Goal: Task Accomplishment & Management: Use online tool/utility

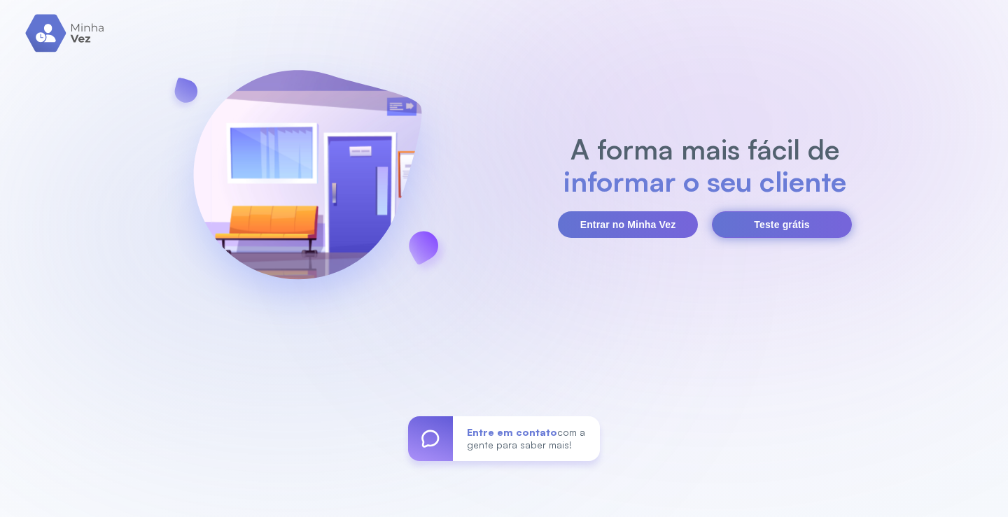
click at [788, 228] on button "Teste grátis" at bounding box center [782, 224] width 140 height 27
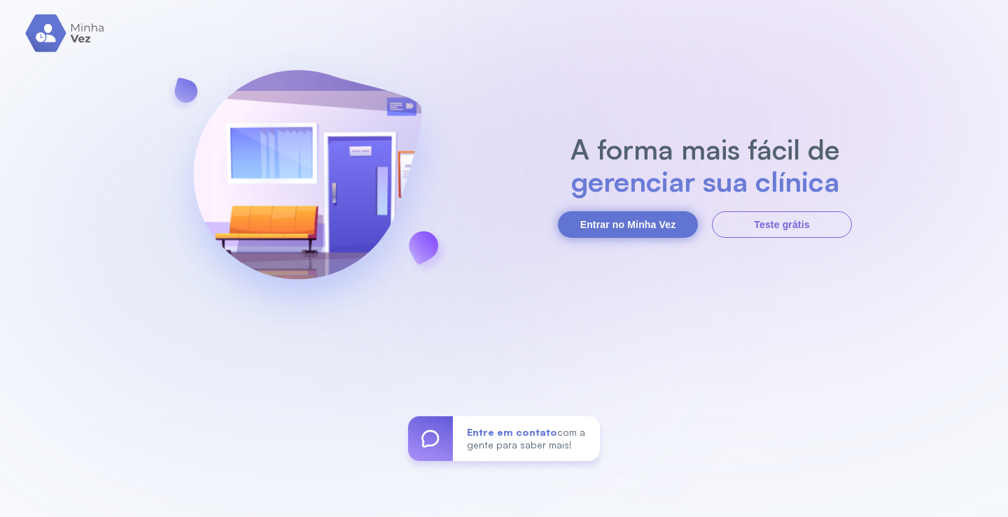
click at [639, 220] on button "Entrar no Minha Vez" at bounding box center [628, 224] width 140 height 27
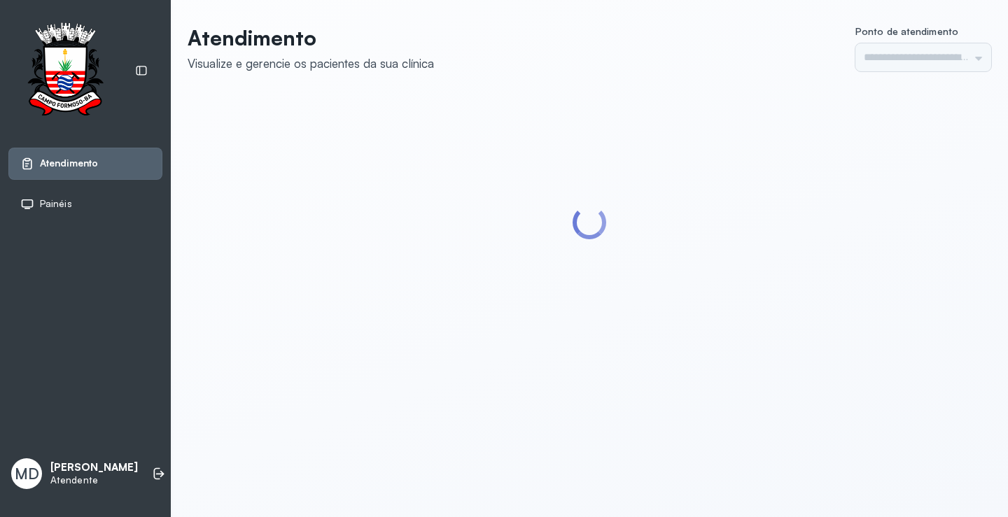
type input "*********"
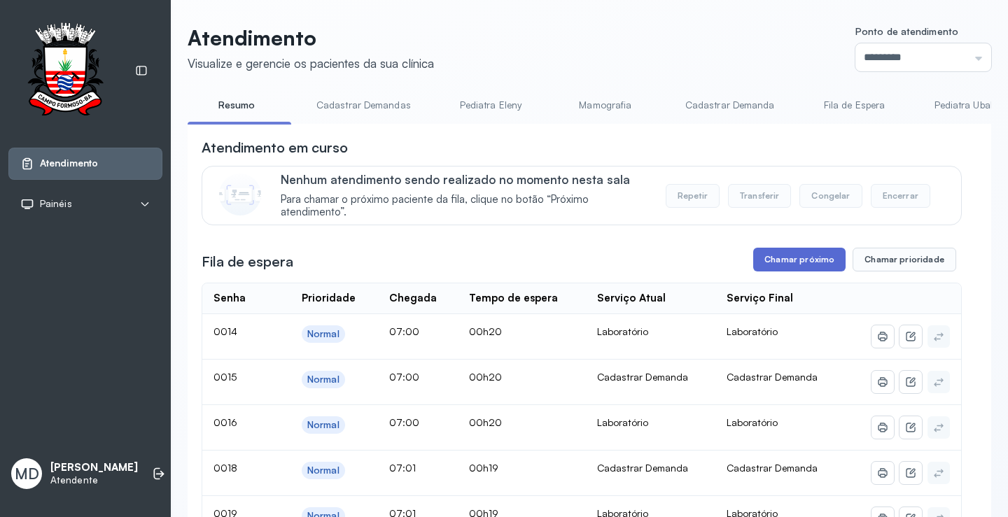
click at [800, 265] on button "Chamar próximo" at bounding box center [799, 260] width 92 height 24
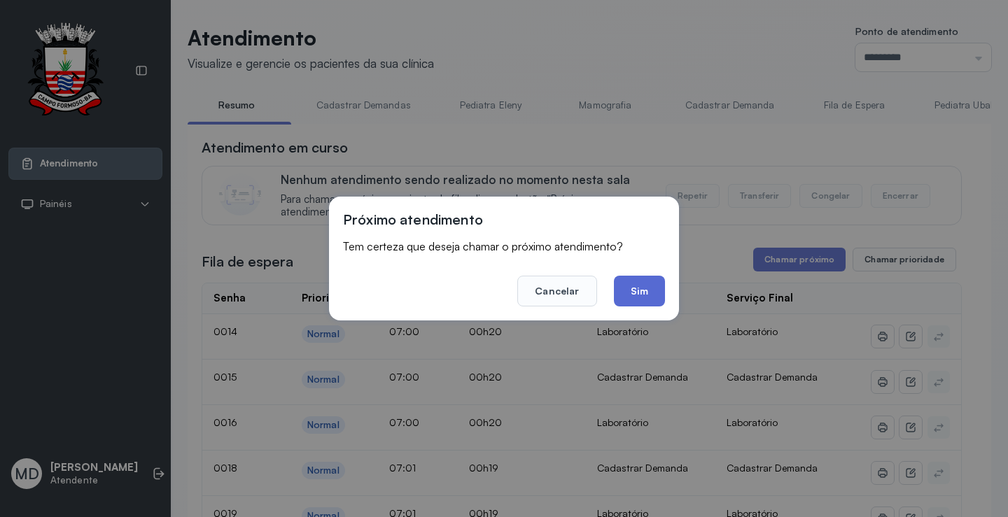
click at [640, 291] on button "Sim" at bounding box center [639, 291] width 51 height 31
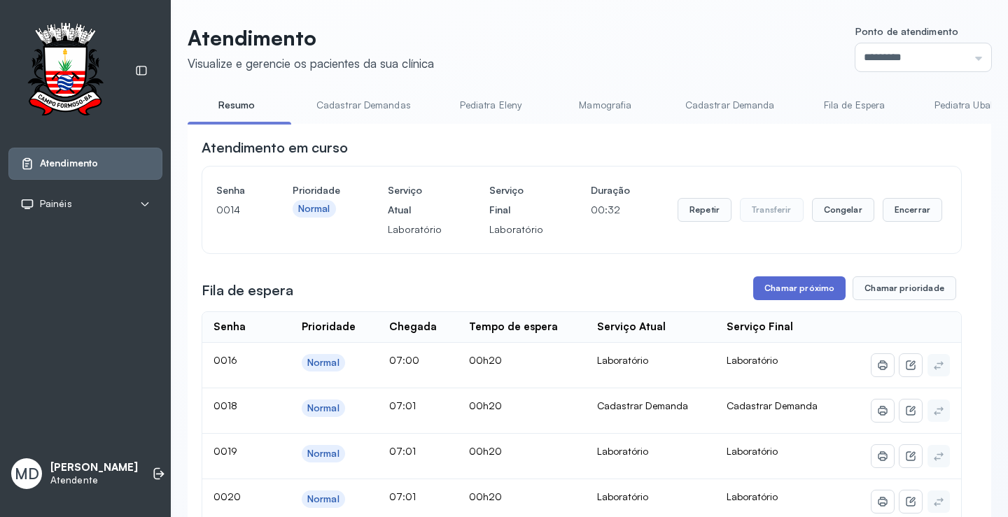
click at [812, 289] on button "Chamar próximo" at bounding box center [799, 289] width 92 height 24
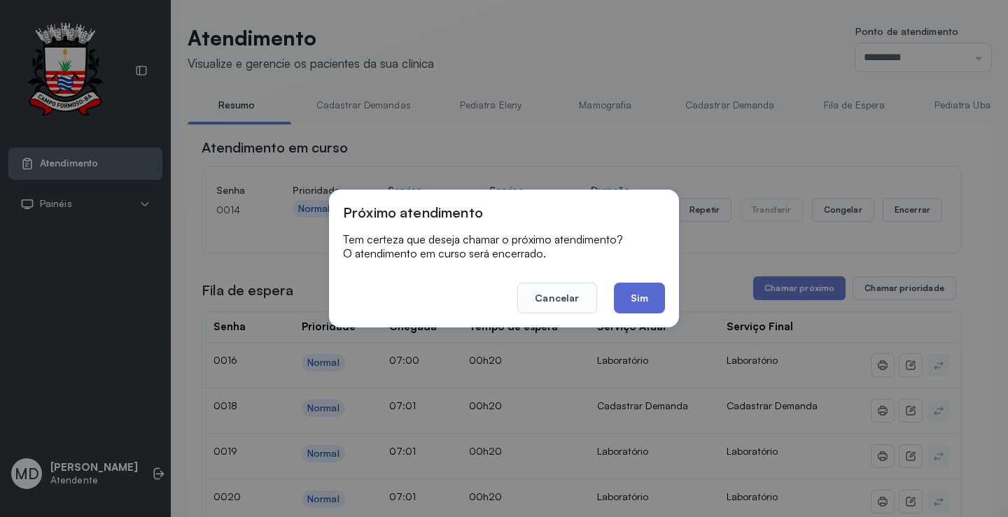
click at [643, 295] on button "Sim" at bounding box center [639, 298] width 51 height 31
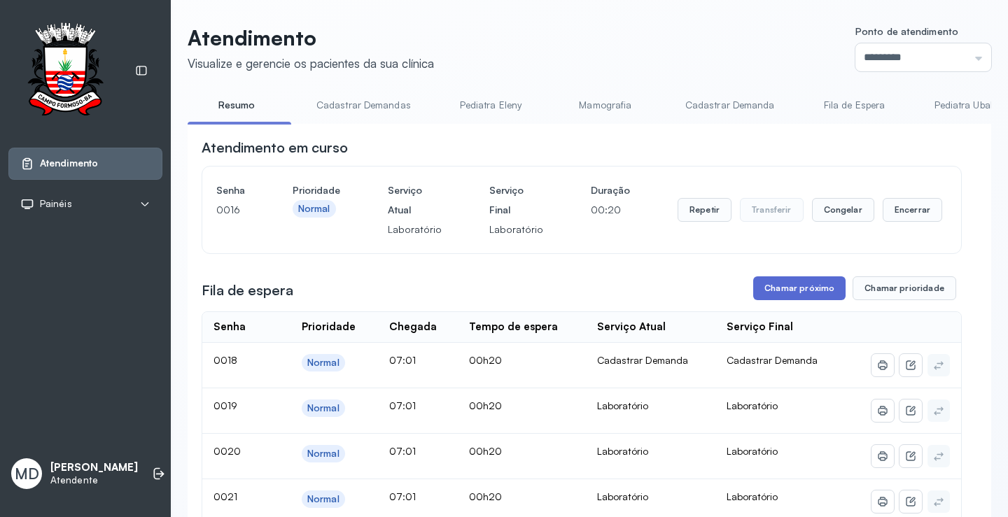
click at [809, 284] on button "Chamar próximo" at bounding box center [799, 289] width 92 height 24
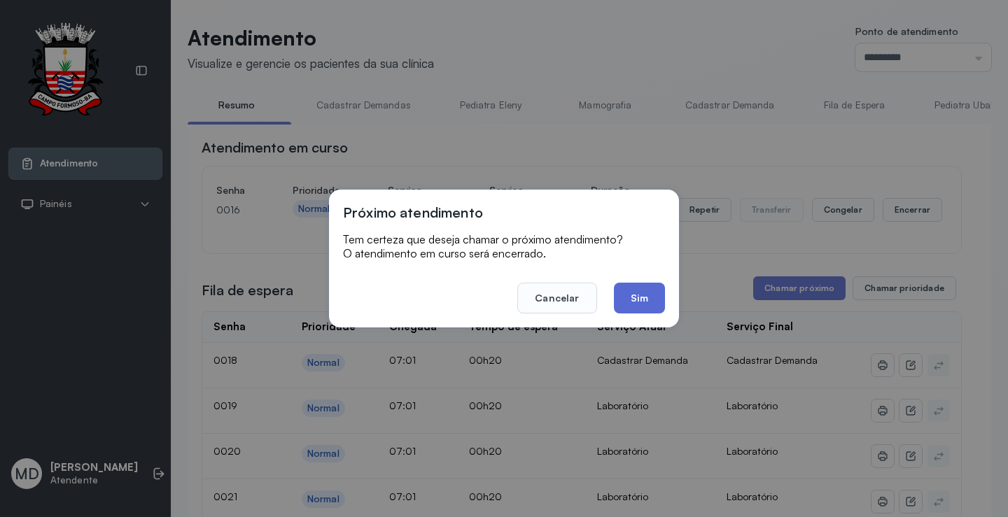
click at [645, 300] on button "Sim" at bounding box center [639, 298] width 51 height 31
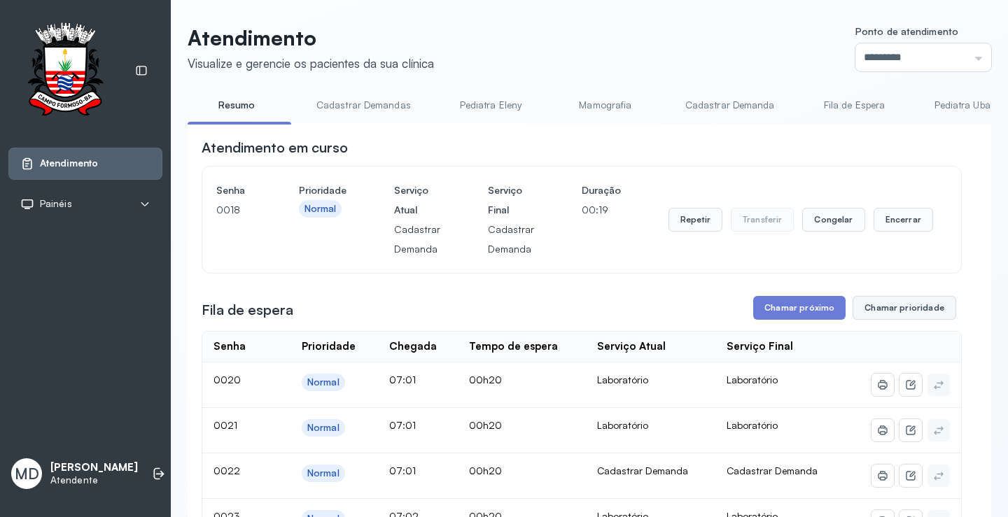
click at [875, 310] on button "Chamar prioridade" at bounding box center [905, 308] width 104 height 24
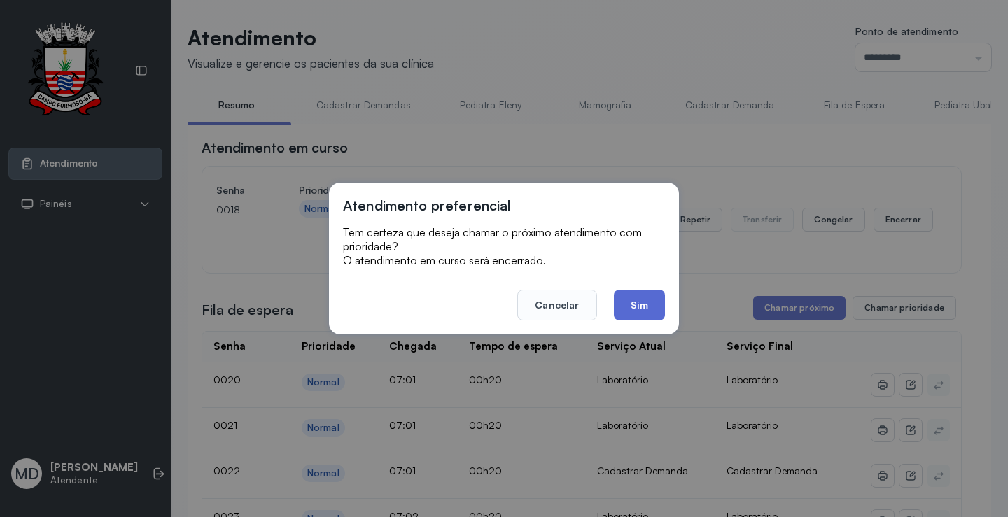
click at [646, 303] on button "Sim" at bounding box center [639, 305] width 51 height 31
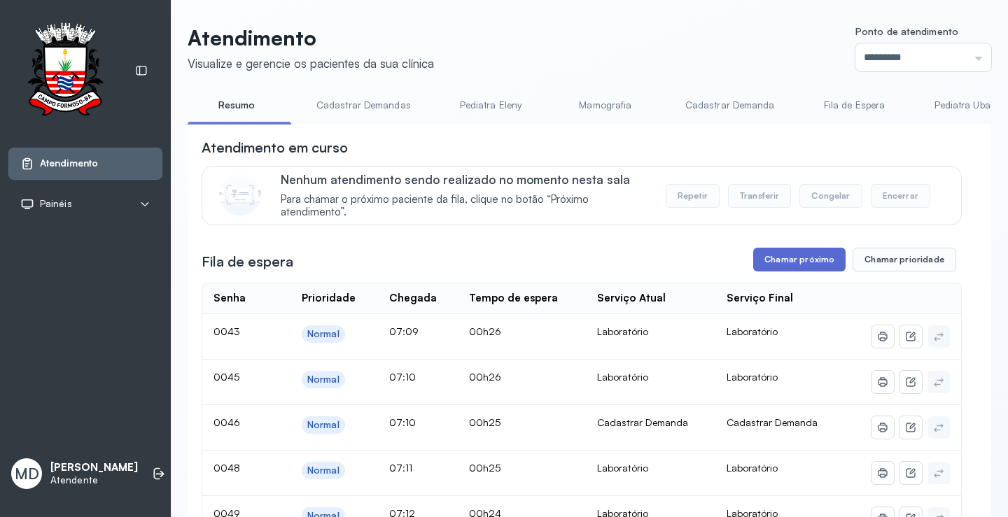
click at [811, 263] on button "Chamar próximo" at bounding box center [799, 260] width 92 height 24
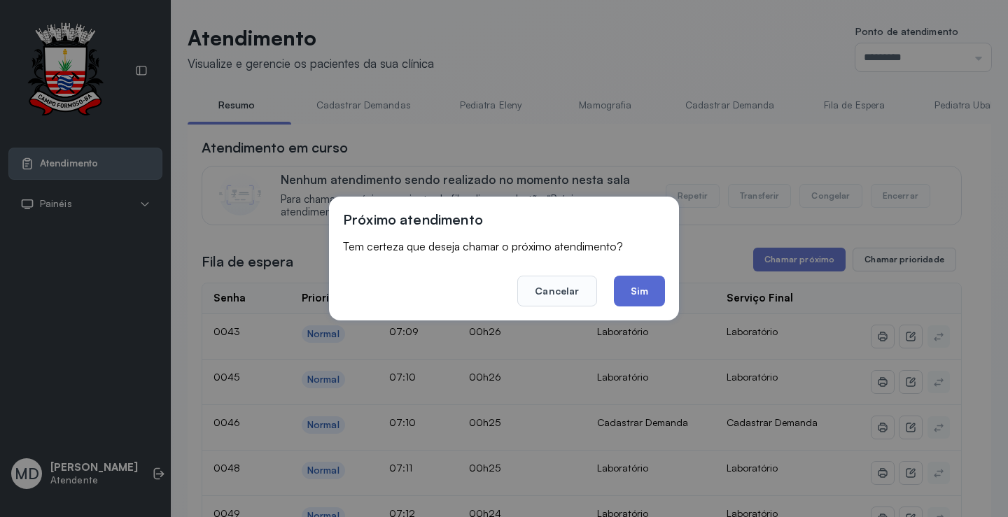
click at [641, 287] on button "Sim" at bounding box center [639, 291] width 51 height 31
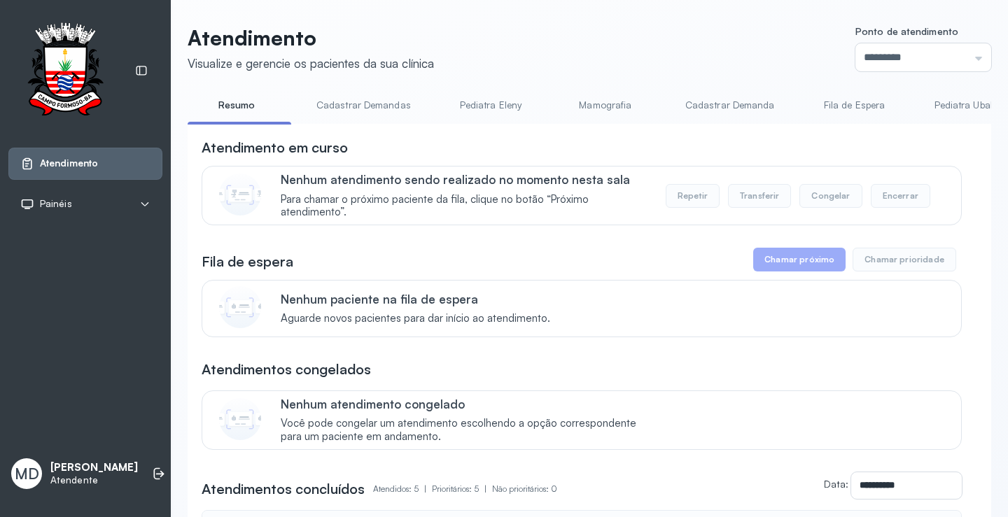
click at [796, 263] on button "Chamar próximo" at bounding box center [799, 260] width 92 height 24
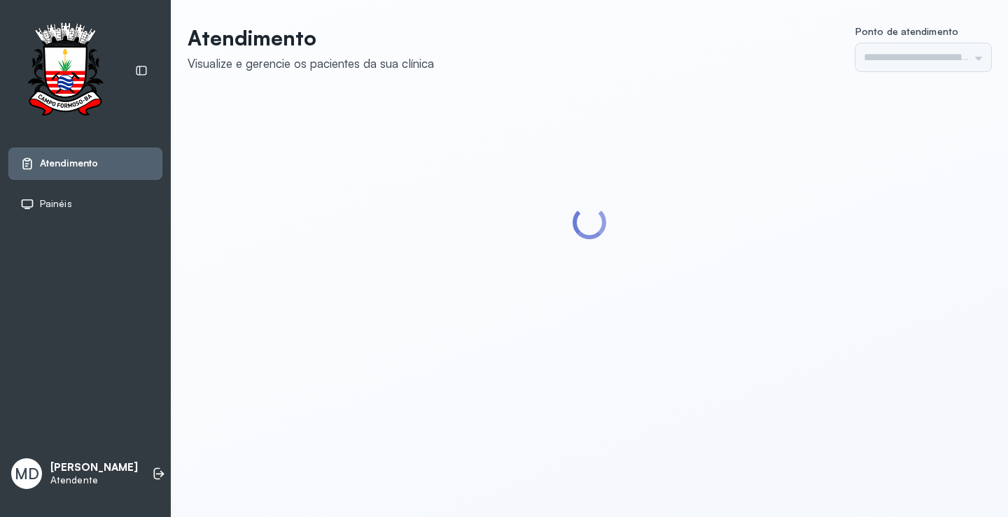
type input "*********"
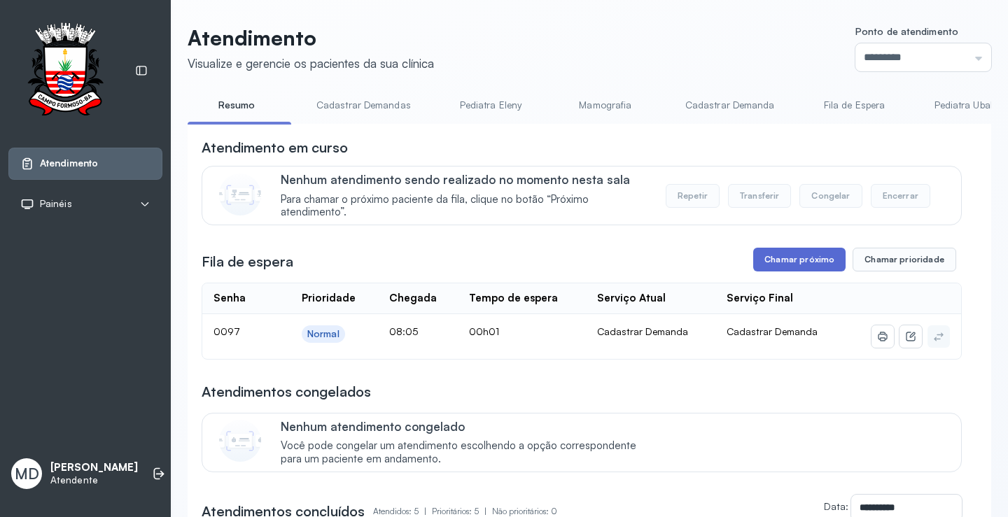
click at [781, 256] on button "Chamar próximo" at bounding box center [799, 260] width 92 height 24
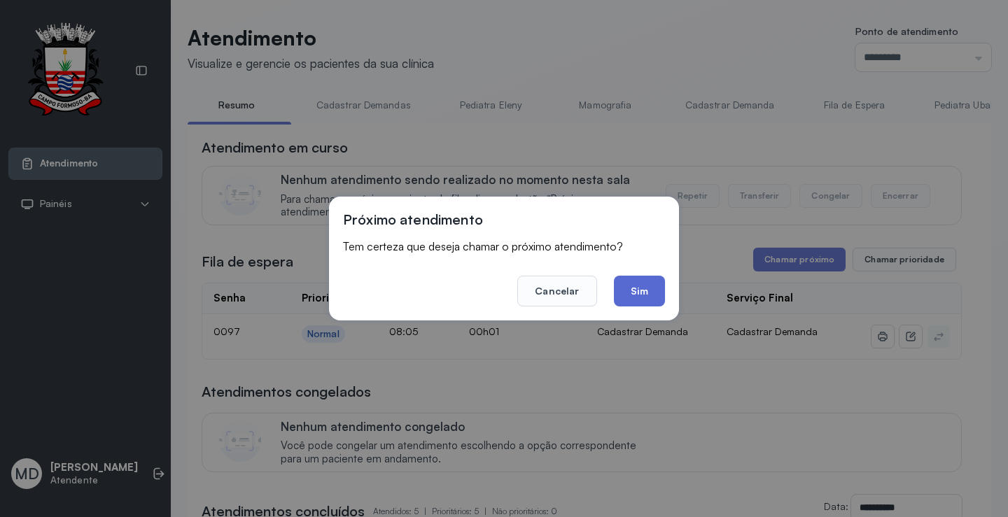
click at [655, 288] on button "Sim" at bounding box center [639, 291] width 51 height 31
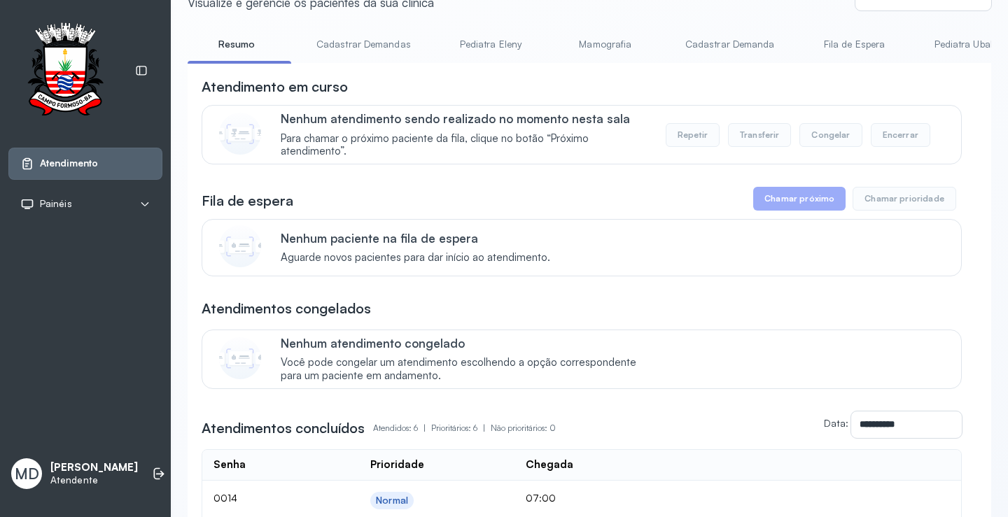
scroll to position [210, 0]
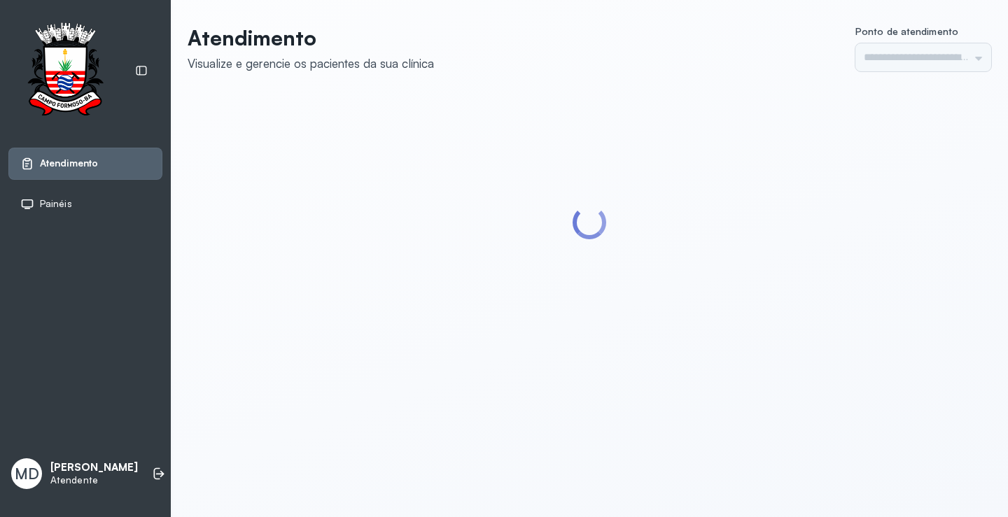
type input "*********"
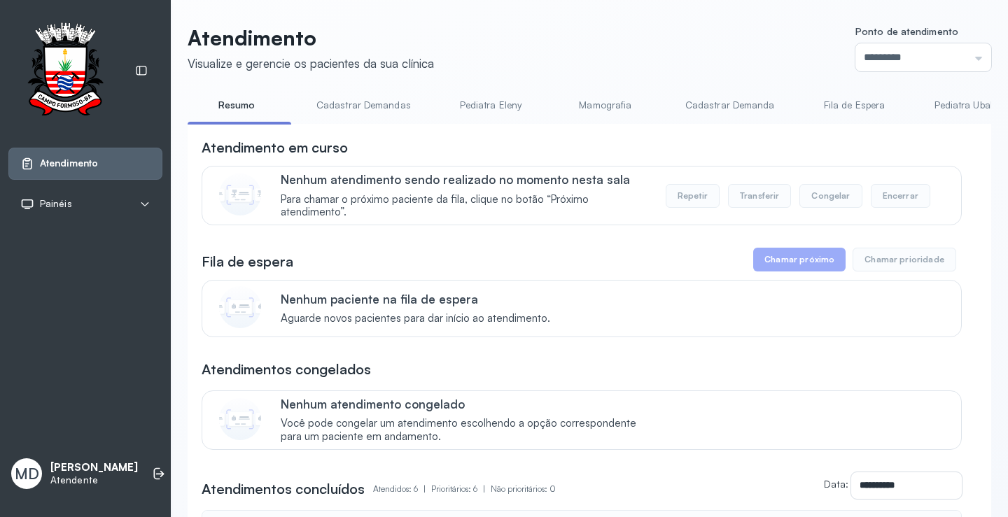
click at [802, 258] on button "Chamar próximo" at bounding box center [799, 260] width 92 height 24
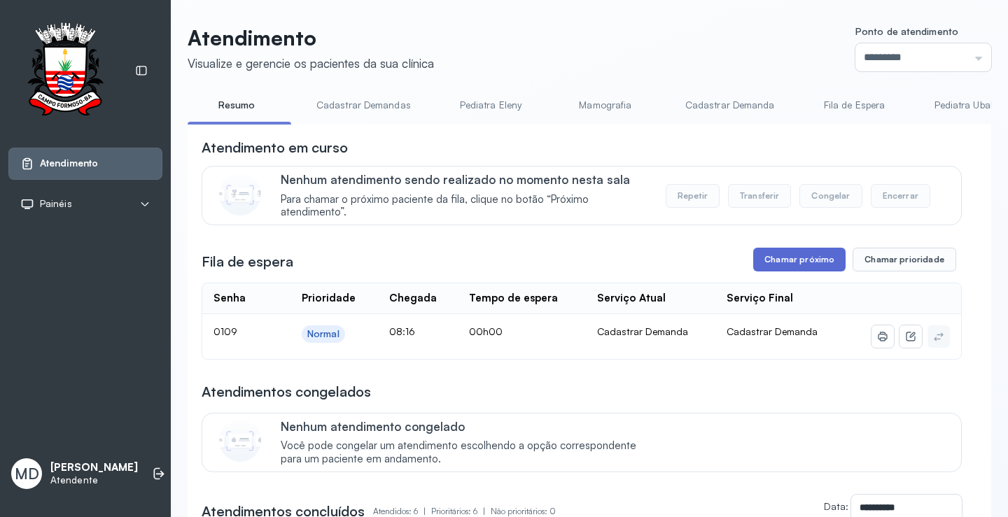
click at [787, 266] on button "Chamar próximo" at bounding box center [799, 260] width 92 height 24
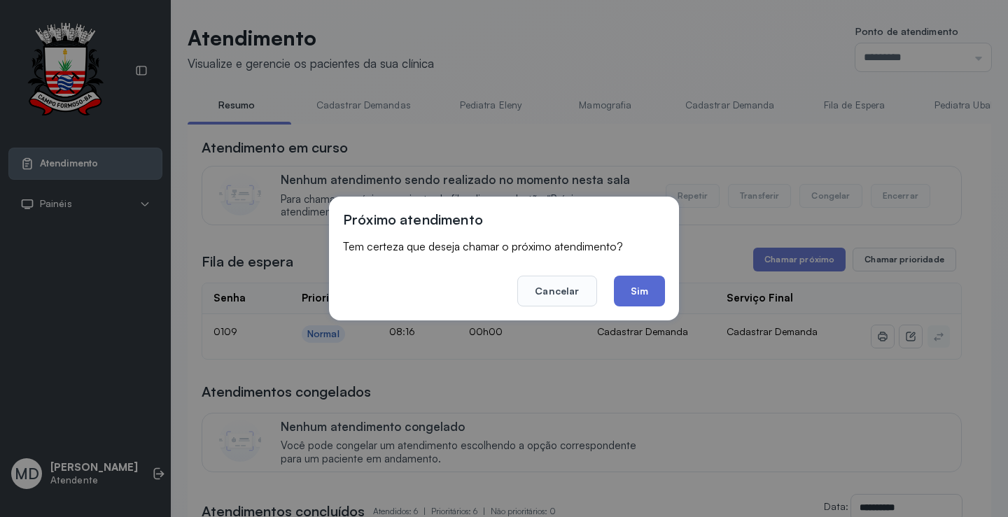
click at [643, 294] on button "Sim" at bounding box center [639, 291] width 51 height 31
